Goal: Transaction & Acquisition: Purchase product/service

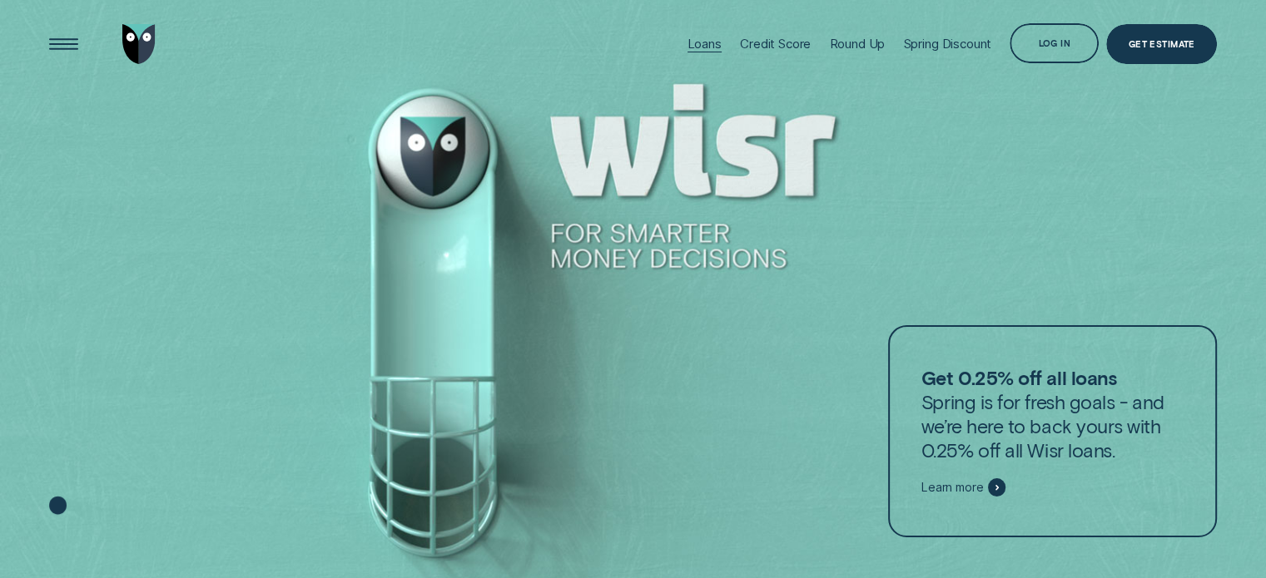
click at [693, 42] on div "Loans" at bounding box center [704, 44] width 34 height 16
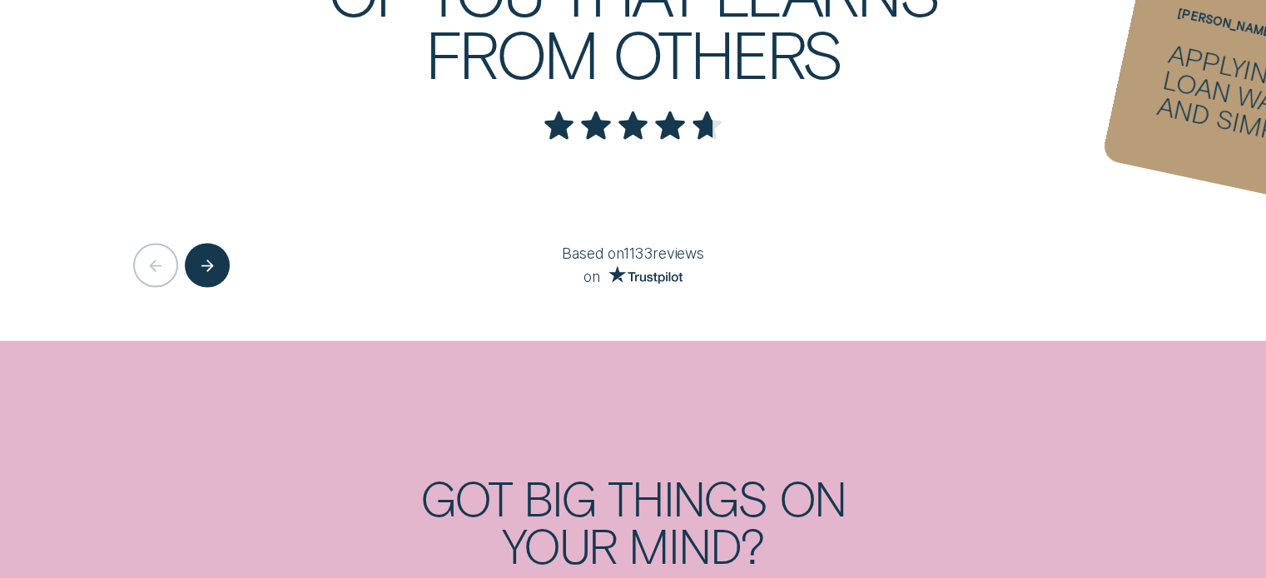
scroll to position [3579, 0]
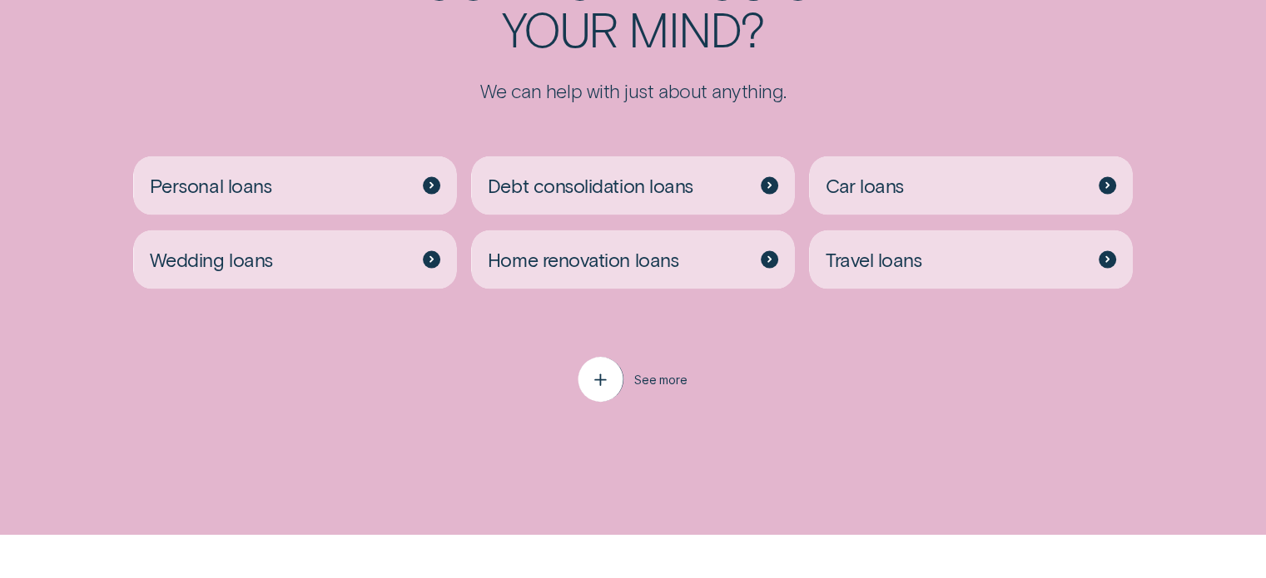
click at [606, 388] on icon "button" at bounding box center [600, 380] width 22 height 26
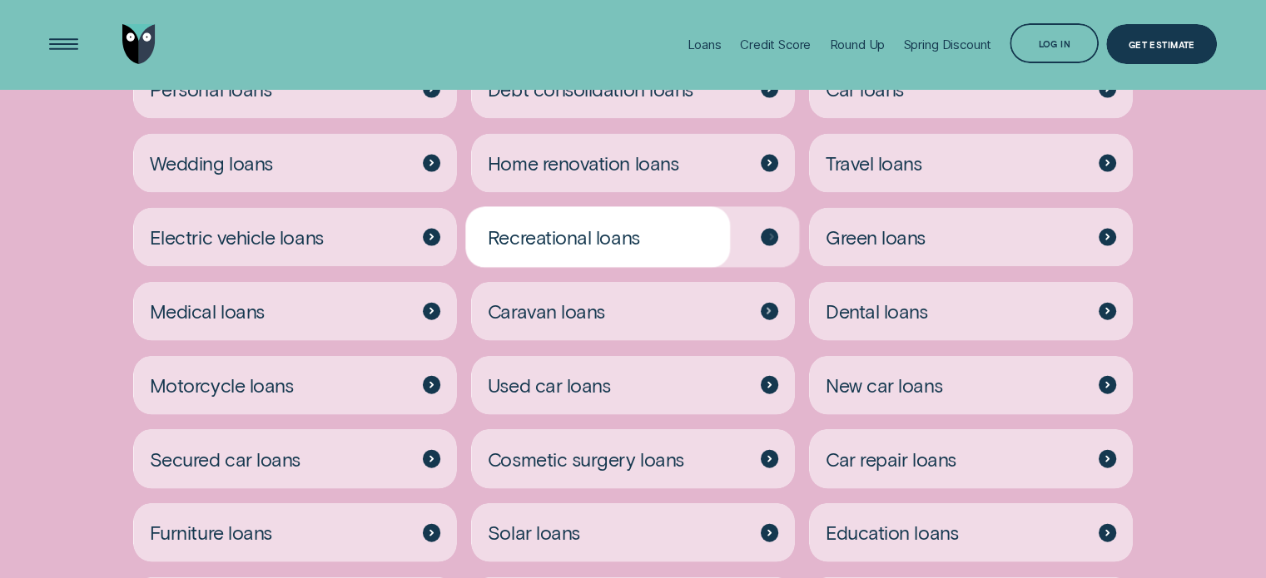
scroll to position [3662, 0]
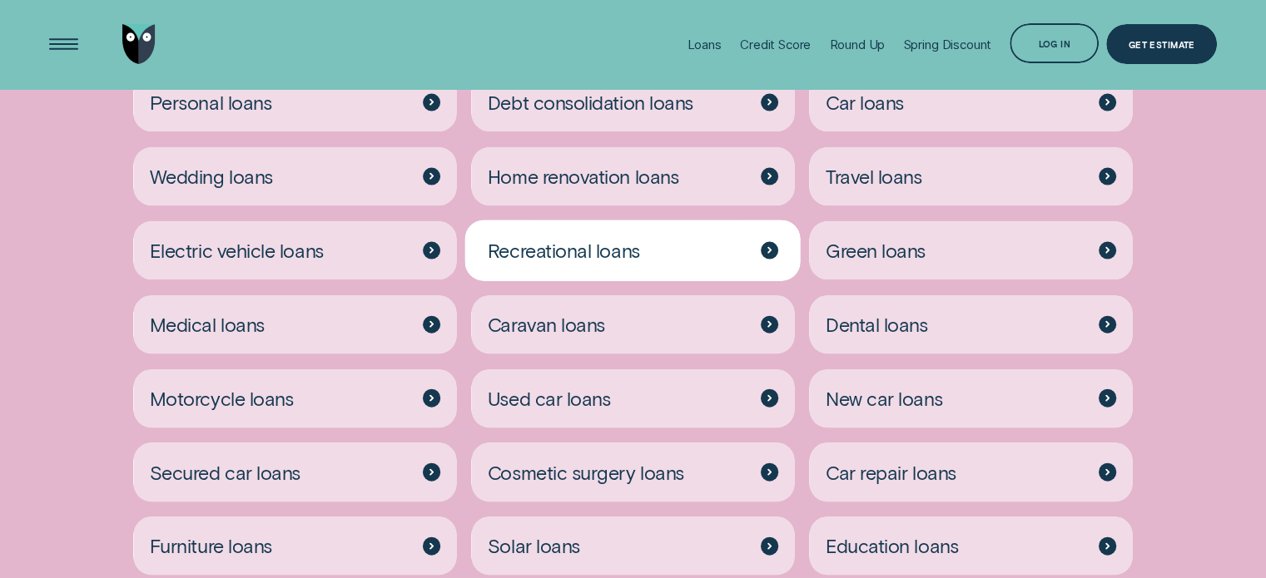
click at [578, 258] on span "Recreational loans" at bounding box center [564, 251] width 152 height 24
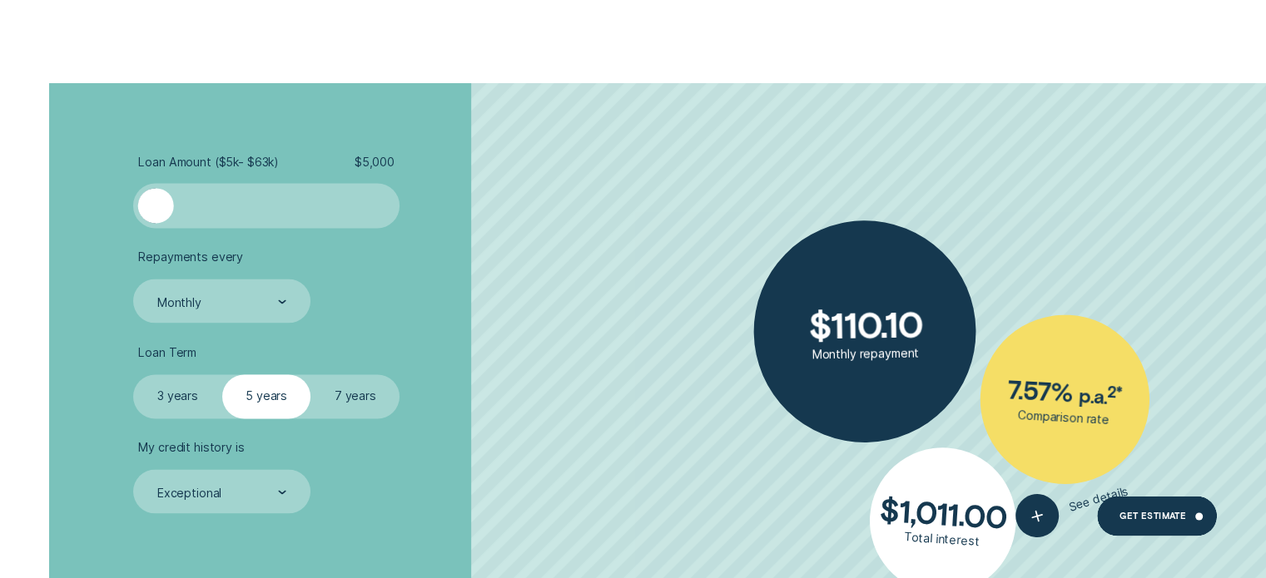
scroll to position [2413, 0]
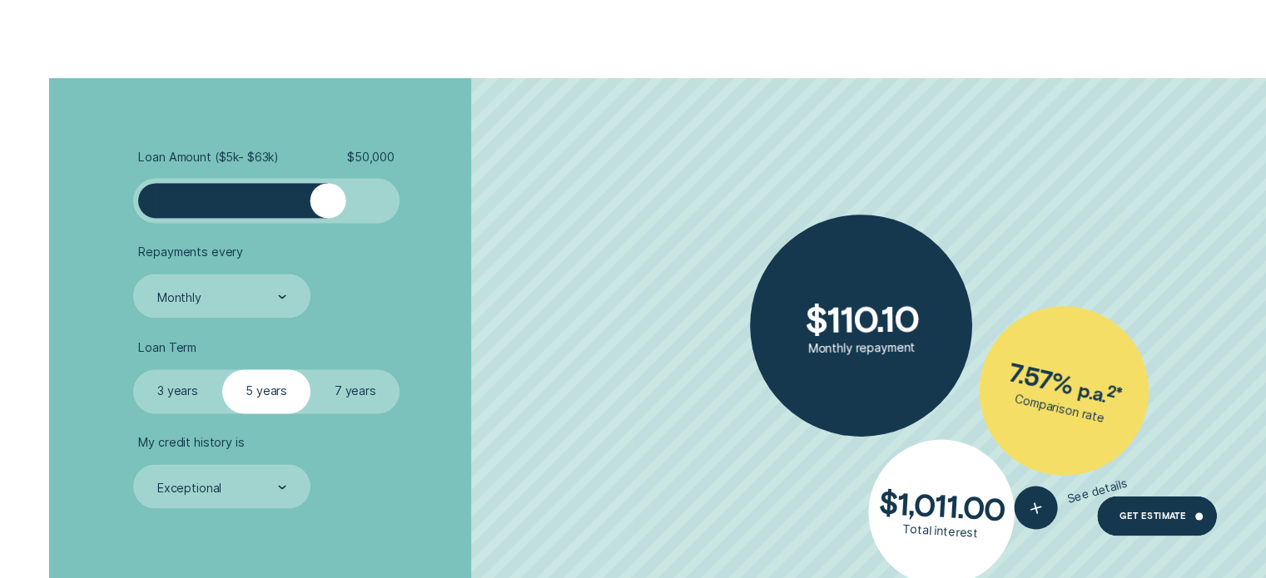
drag, startPoint x: 157, startPoint y: 202, endPoint x: 326, endPoint y: 199, distance: 169.0
click at [326, 199] on div at bounding box center [328, 201] width 36 height 36
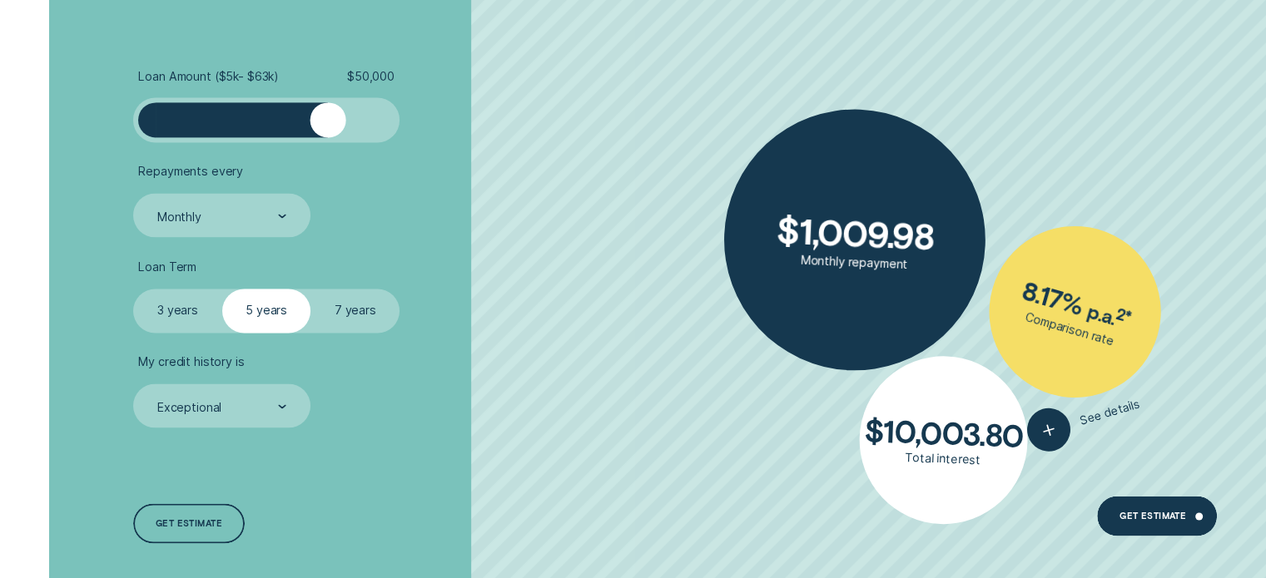
scroll to position [2497, 0]
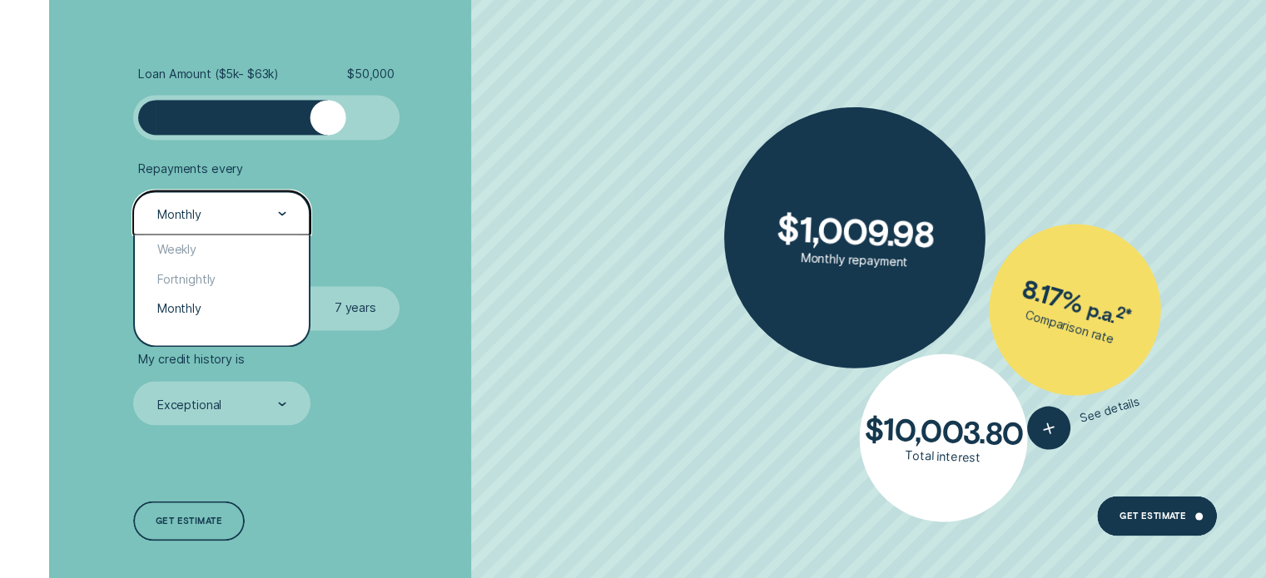
click at [295, 219] on div "Monthly" at bounding box center [221, 213] width 176 height 44
click at [242, 249] on div "Weekly" at bounding box center [221, 250] width 173 height 30
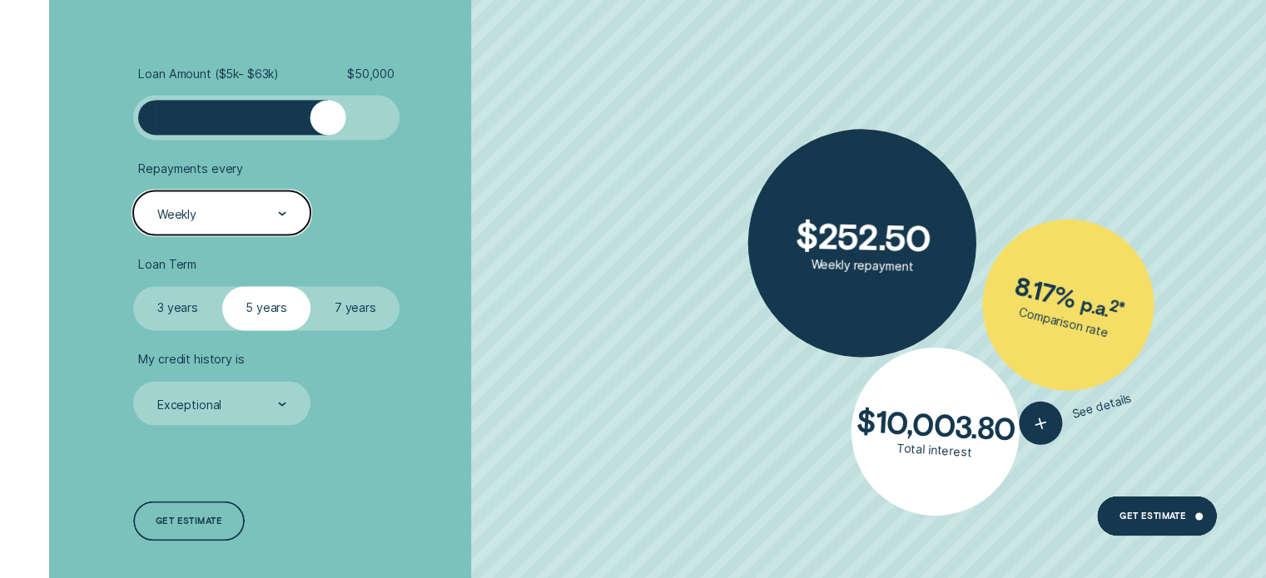
click at [359, 310] on label "7 years" at bounding box center [355, 308] width 89 height 44
click at [311, 286] on input "7 years" at bounding box center [311, 286] width 0 height 0
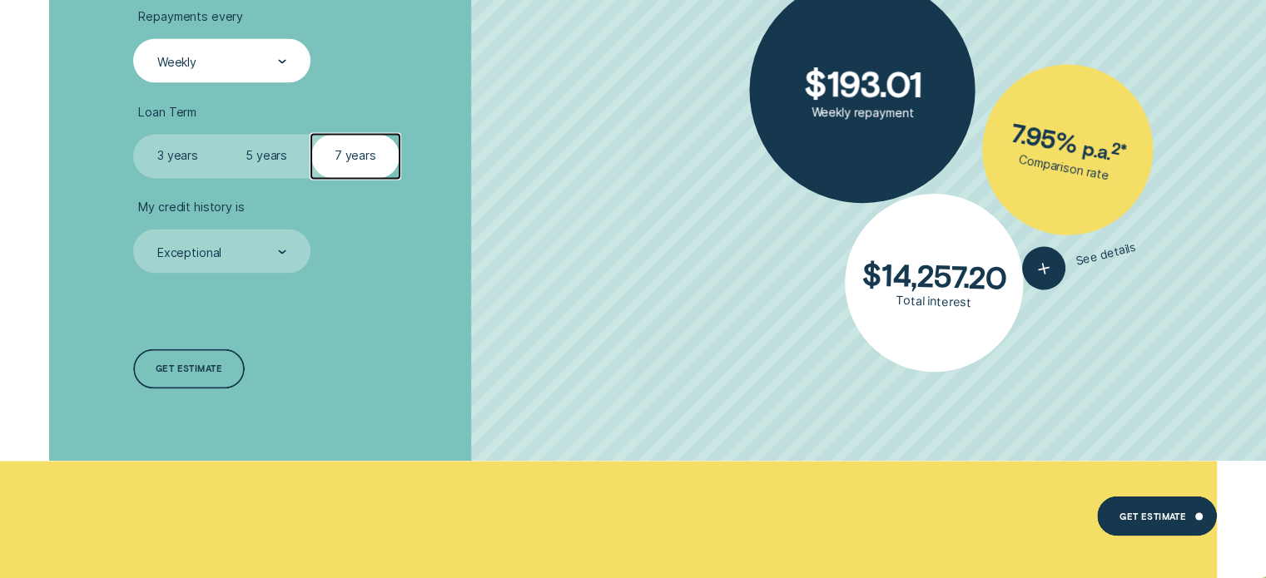
scroll to position [2663, 0]
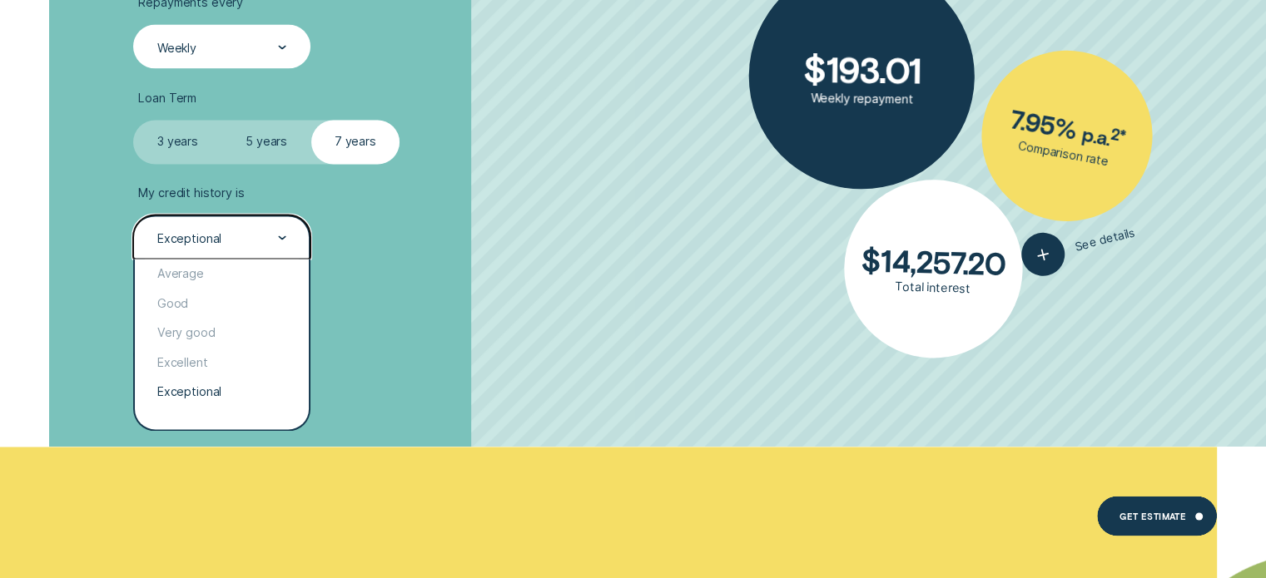
click at [282, 246] on div at bounding box center [282, 237] width 8 height 42
click at [256, 297] on div "Good" at bounding box center [221, 304] width 173 height 30
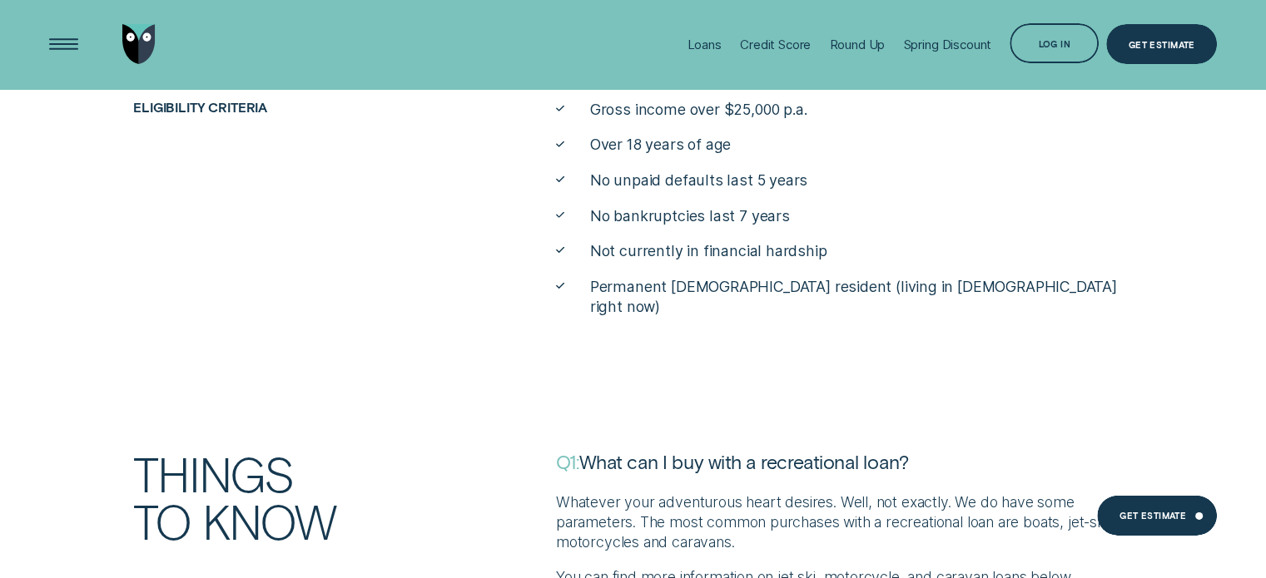
scroll to position [4744, 0]
